Goal: Check status

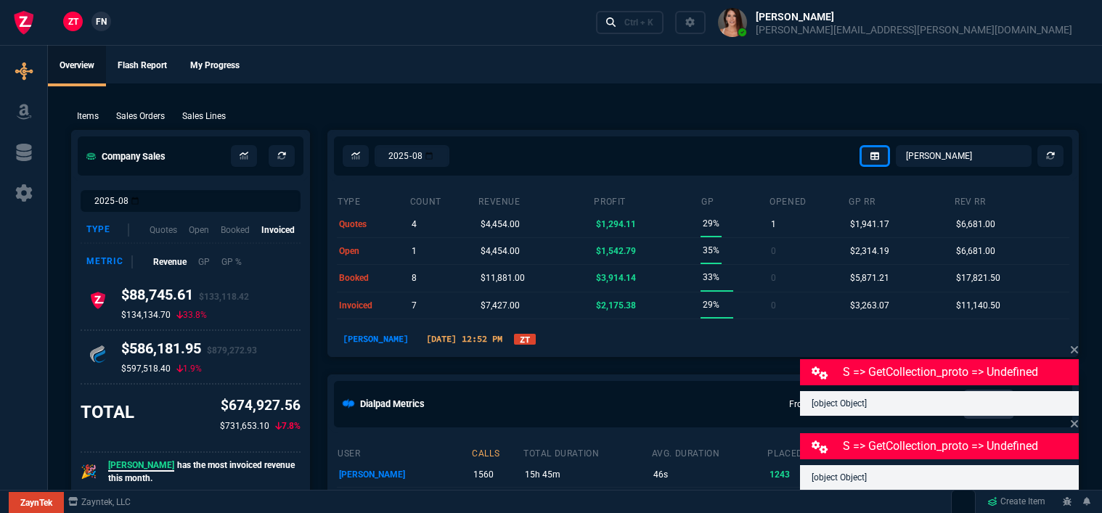
select select "12: [PERSON_NAME]"
